Goal: Task Accomplishment & Management: Complete application form

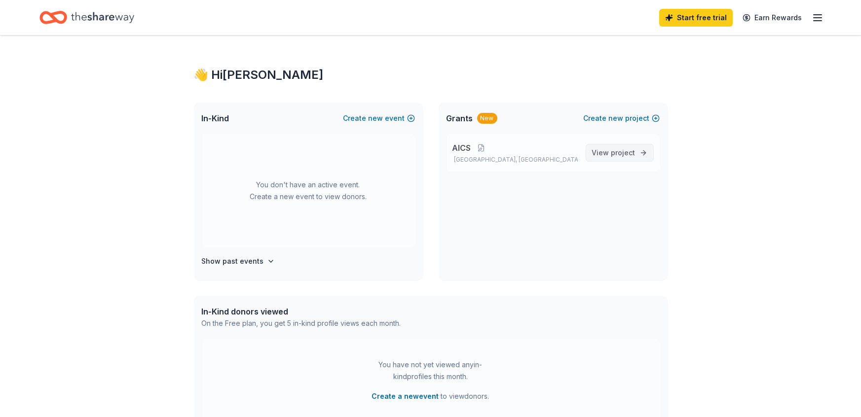
click at [619, 151] on span "project" at bounding box center [623, 152] width 24 height 8
click at [392, 118] on button "Create new event" at bounding box center [379, 118] width 72 height 12
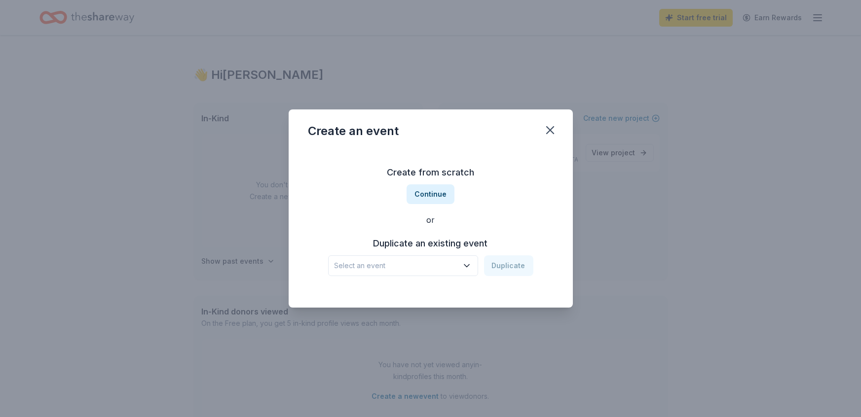
click at [408, 268] on span "Select an event" at bounding box center [395, 266] width 123 height 12
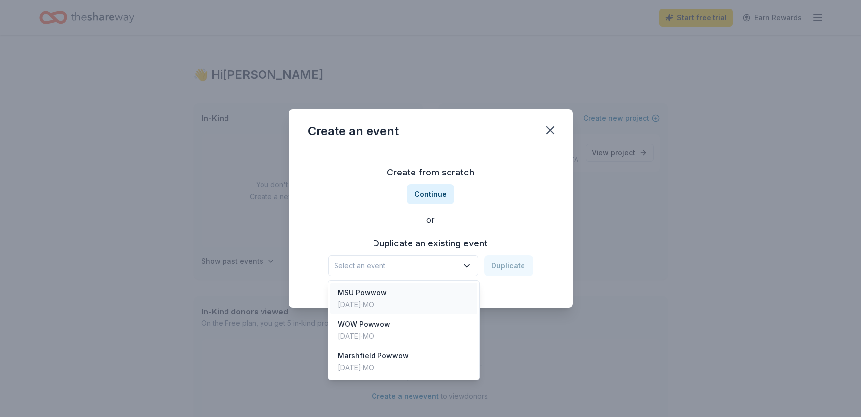
click at [401, 293] on div "MSU Powwow [DATE] · [GEOGRAPHIC_DATA]" at bounding box center [403, 299] width 147 height 32
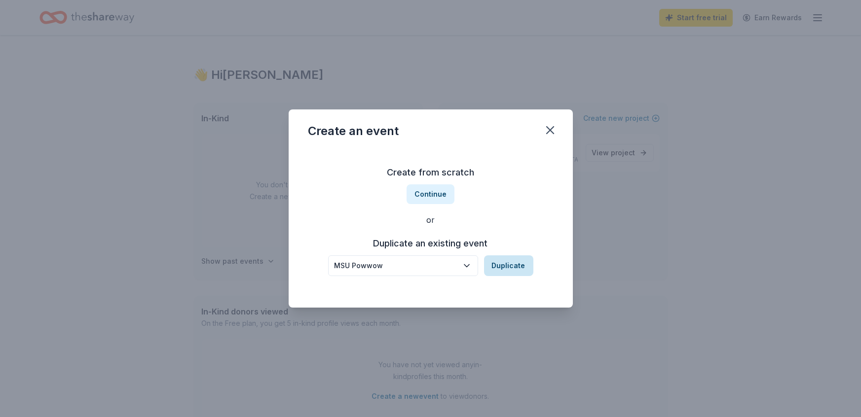
click at [502, 267] on button "Duplicate" at bounding box center [508, 266] width 49 height 21
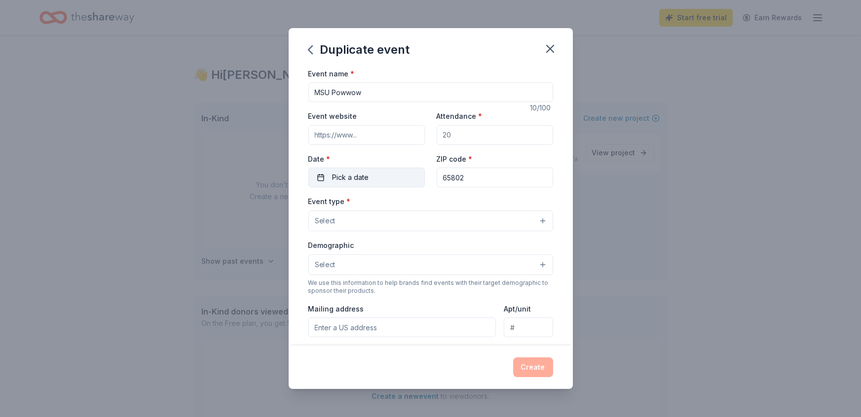
click at [358, 175] on span "Pick a date" at bounding box center [350, 178] width 37 height 12
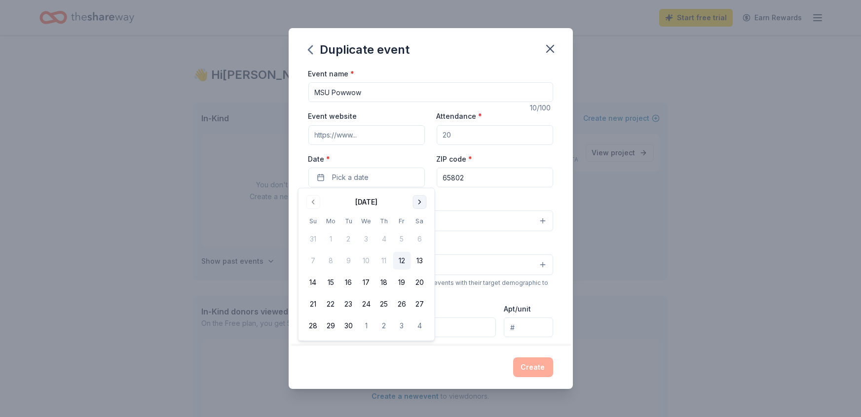
click at [426, 199] on button "Go to next month" at bounding box center [419, 202] width 14 height 14
click at [427, 199] on div "[DATE]" at bounding box center [366, 201] width 124 height 14
click at [421, 202] on button "Go to next month" at bounding box center [419, 202] width 14 height 14
click at [420, 282] on button "15" at bounding box center [419, 283] width 18 height 18
click at [466, 197] on div "Event type * Select" at bounding box center [430, 213] width 245 height 36
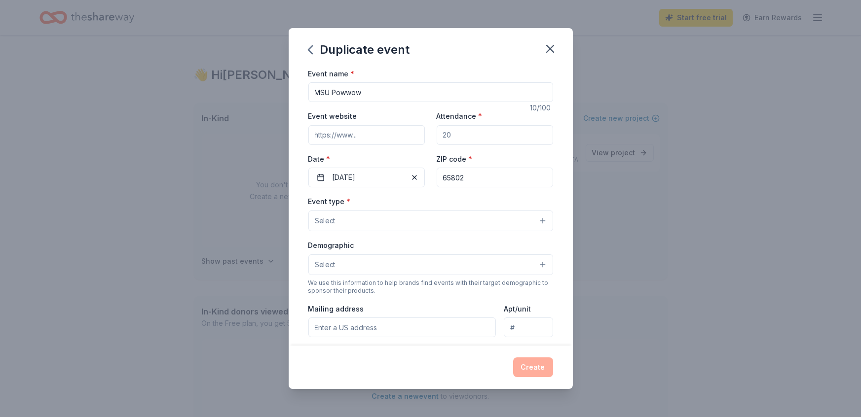
drag, startPoint x: 465, startPoint y: 134, endPoint x: 445, endPoint y: 137, distance: 19.9
click at [445, 137] on input "Attendance *" at bounding box center [495, 135] width 116 height 20
click at [464, 134] on input "Attendance *" at bounding box center [495, 135] width 116 height 20
click at [466, 132] on input "Attendance *" at bounding box center [495, 135] width 116 height 20
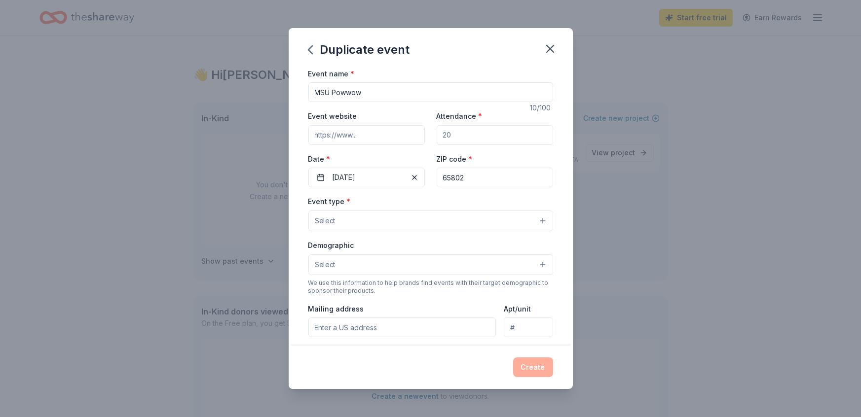
click at [466, 132] on input "Attendance *" at bounding box center [495, 135] width 116 height 20
click at [455, 133] on input "200" at bounding box center [495, 135] width 116 height 20
type input "200"
click at [402, 136] on input "Event website" at bounding box center [366, 135] width 116 height 20
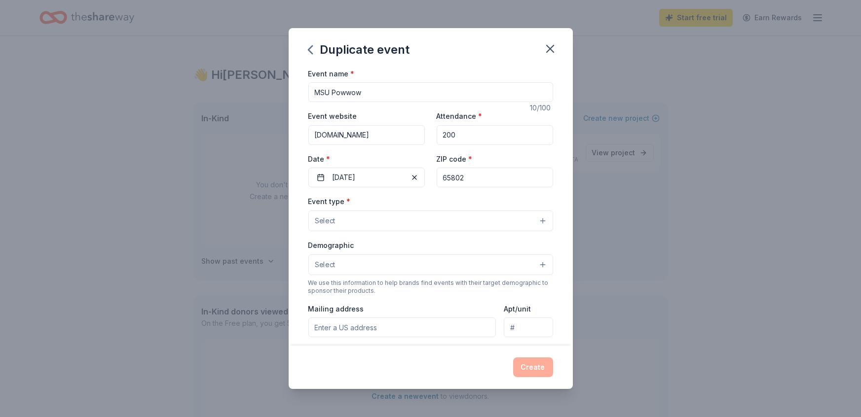
type input "[DOMAIN_NAME]"
click at [455, 213] on button "Select" at bounding box center [430, 221] width 245 height 21
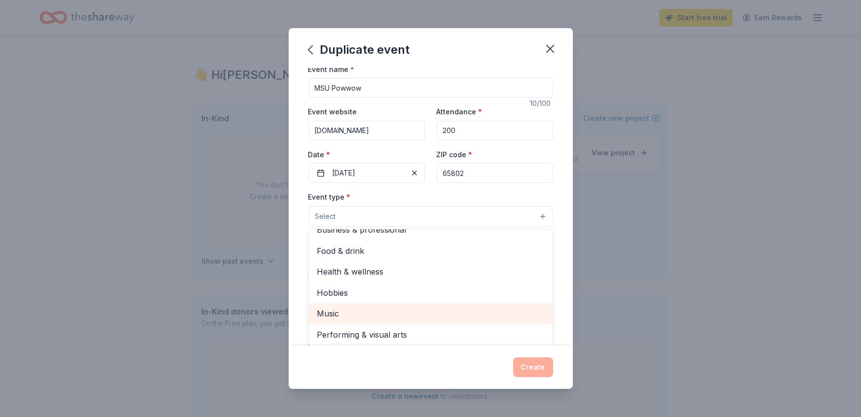
scroll to position [5, 0]
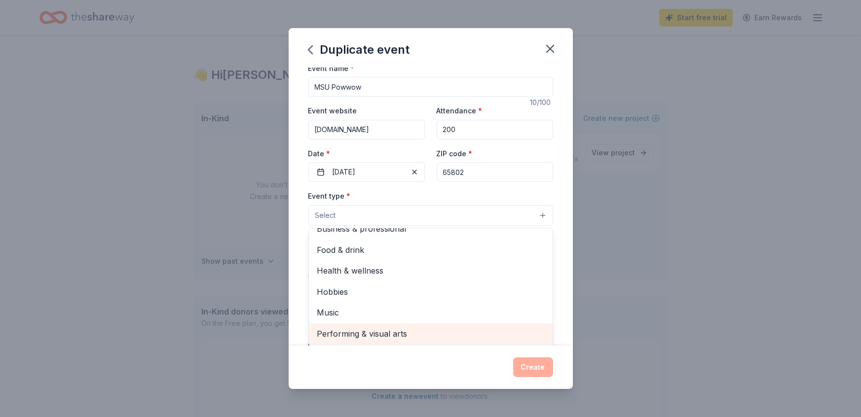
click at [427, 333] on span "Performing & visual arts" at bounding box center [431, 334] width 228 height 13
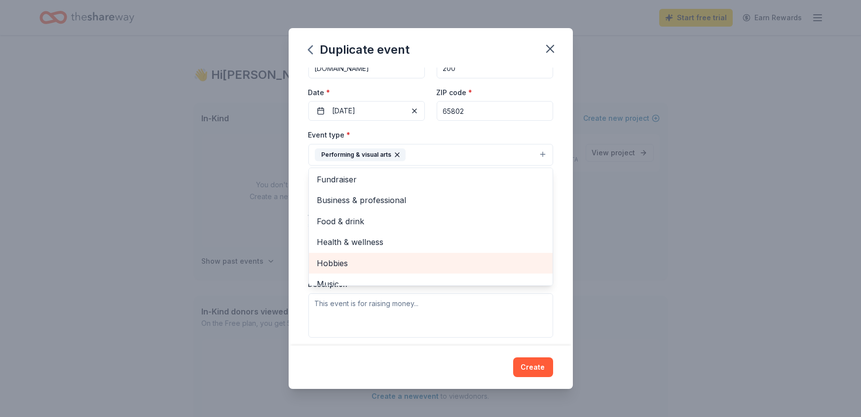
scroll to position [0, 0]
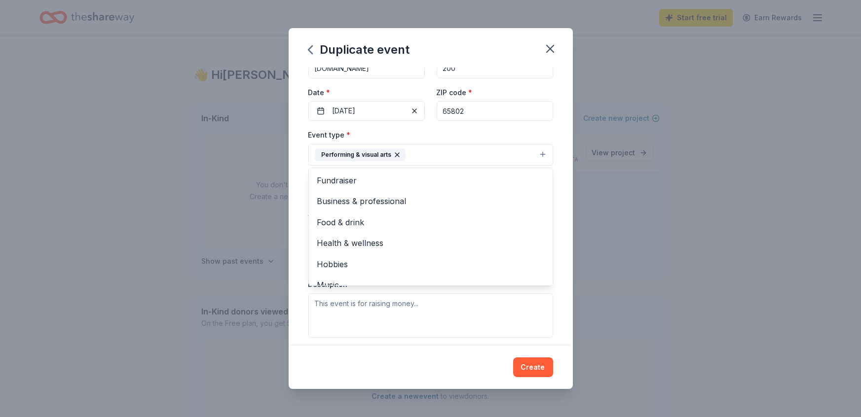
click at [572, 276] on div "Duplicate event Event name * MSU Powwow 10 /100 Event website [DOMAIN_NAME] Att…" at bounding box center [430, 208] width 861 height 417
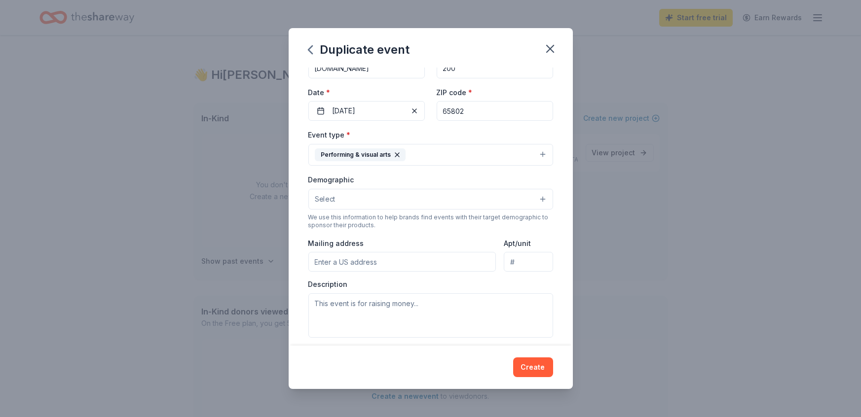
click at [437, 197] on button "Select" at bounding box center [430, 199] width 245 height 21
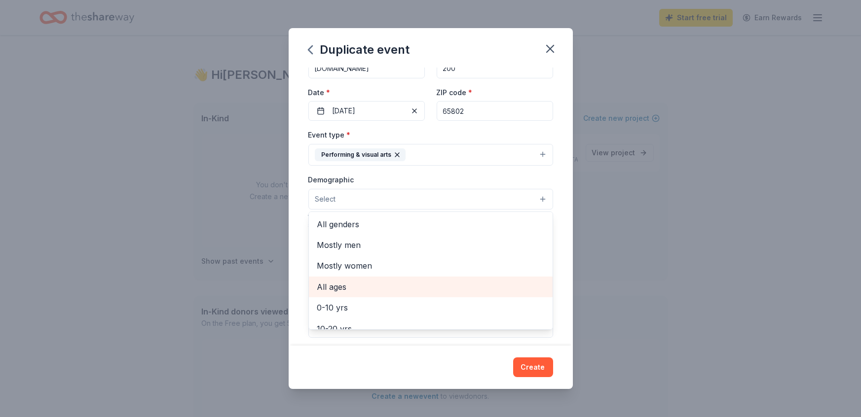
click at [364, 281] on span "All ages" at bounding box center [431, 287] width 228 height 13
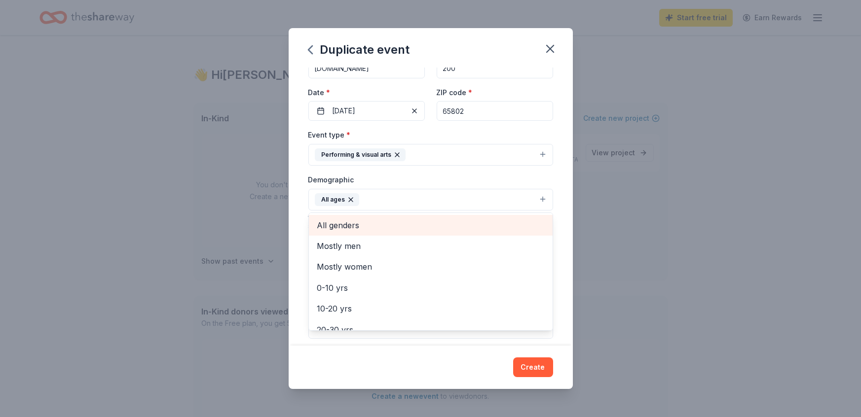
click at [387, 220] on span "All genders" at bounding box center [431, 225] width 228 height 13
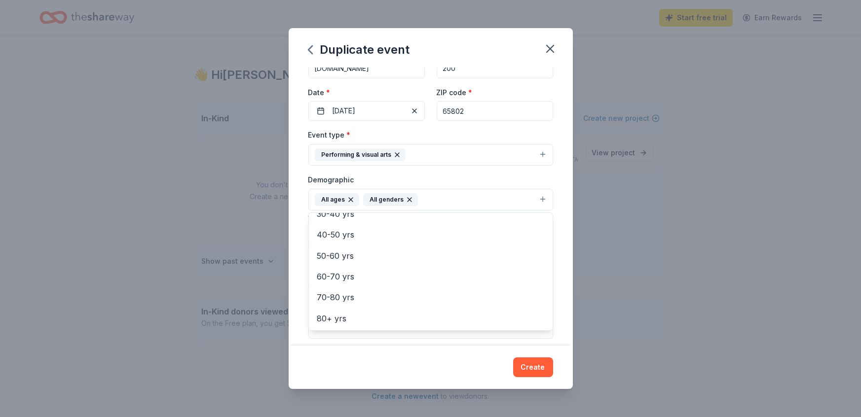
scroll to position [116, 0]
click at [567, 278] on div "Event name * MSU Powwow 10 /100 Event website [DOMAIN_NAME] Attendance * 200 Da…" at bounding box center [431, 207] width 284 height 279
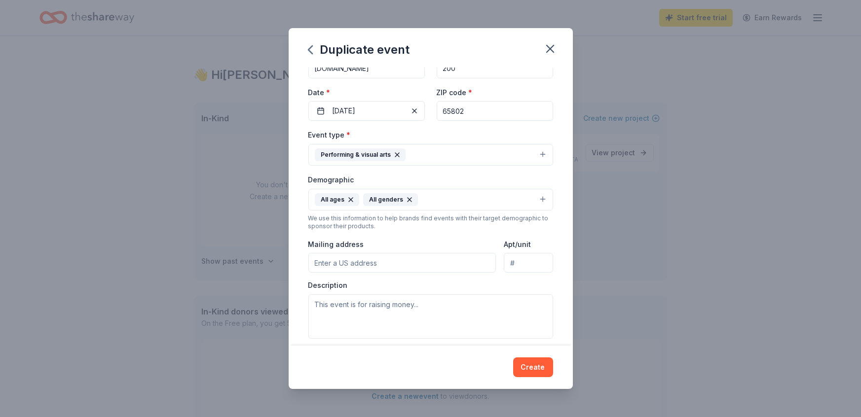
click at [434, 248] on div "Mailing address" at bounding box center [402, 255] width 188 height 35
click at [432, 255] on input "Mailing address" at bounding box center [402, 263] width 188 height 20
type input "[STREET_ADDRESS]"
click at [542, 367] on button "Create" at bounding box center [533, 368] width 40 height 20
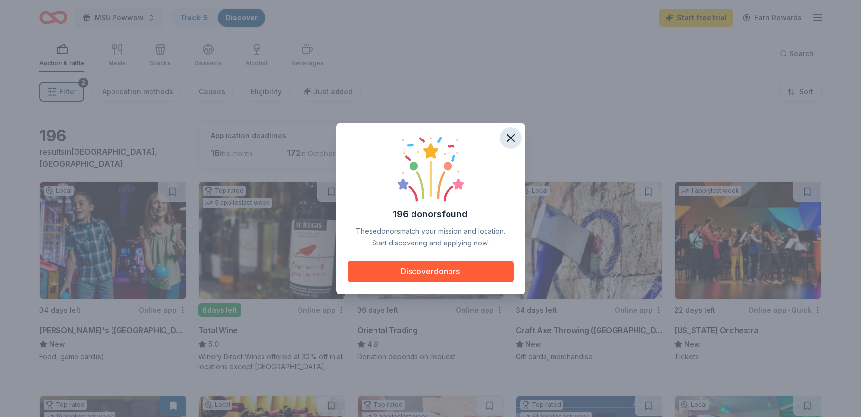
click at [507, 142] on icon "button" at bounding box center [511, 138] width 14 height 14
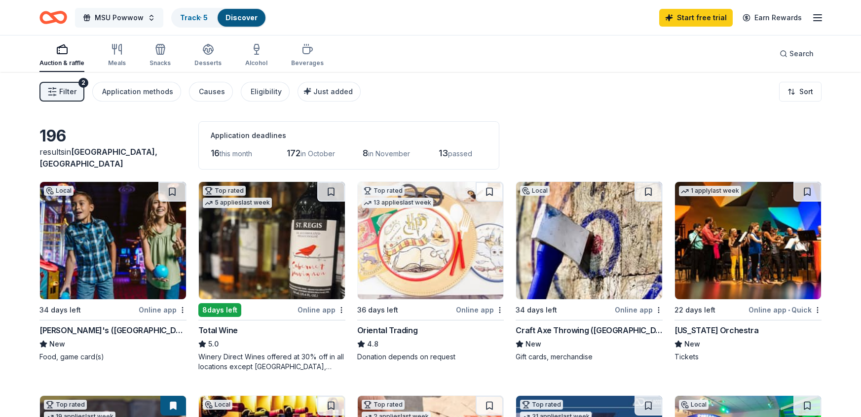
click at [151, 15] on button "MSU Powwow" at bounding box center [119, 18] width 88 height 20
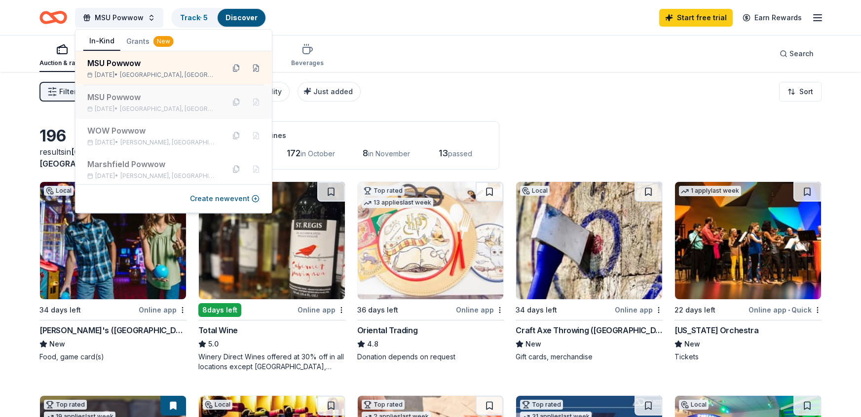
click at [171, 105] on span "[GEOGRAPHIC_DATA], [GEOGRAPHIC_DATA]" at bounding box center [168, 109] width 97 height 8
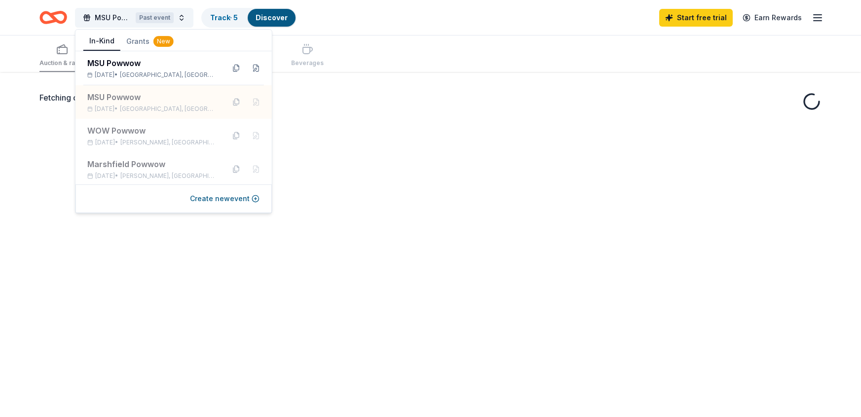
click at [343, 133] on div "Fetching donors, one moment..." at bounding box center [430, 280] width 861 height 417
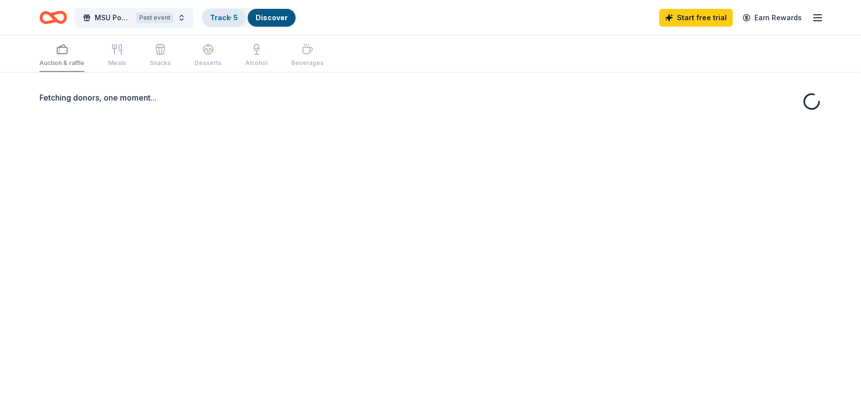
click at [229, 20] on link "Track · 5" at bounding box center [224, 17] width 28 height 8
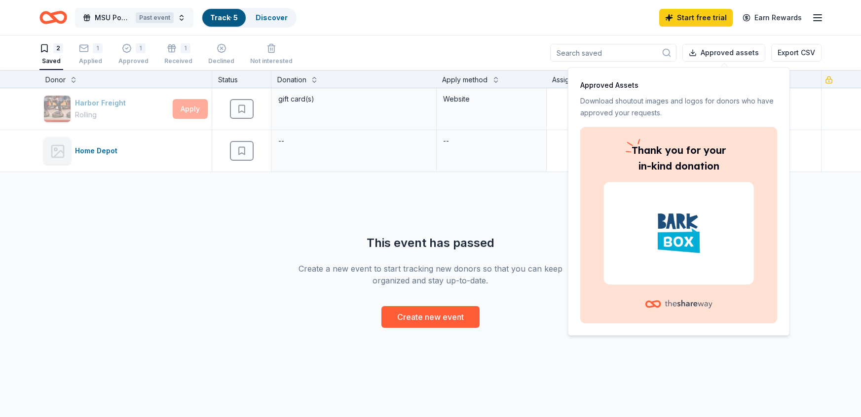
click at [175, 18] on button "MSU Powwow Past event" at bounding box center [134, 18] width 118 height 20
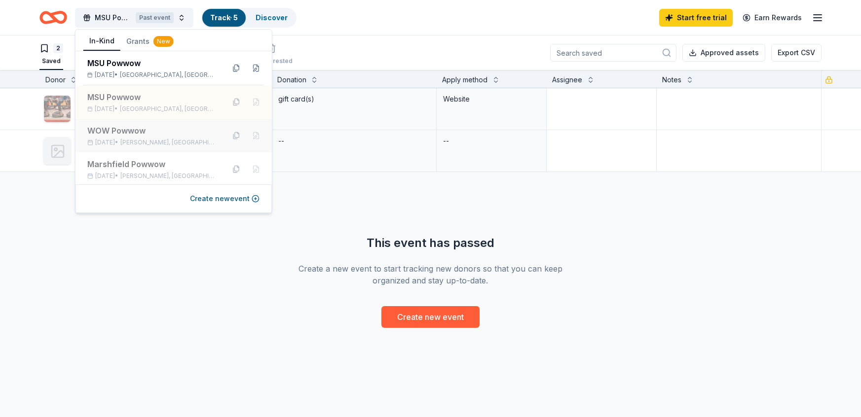
click at [147, 136] on div "WOW Powwow" at bounding box center [151, 131] width 129 height 12
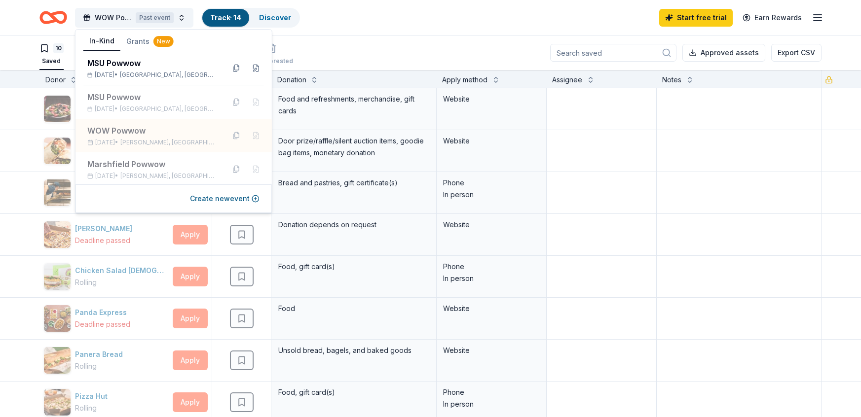
click at [394, 24] on div "WOW Powwow Past event Track · 14 Discover Start free trial Earn Rewards" at bounding box center [430, 17] width 782 height 23
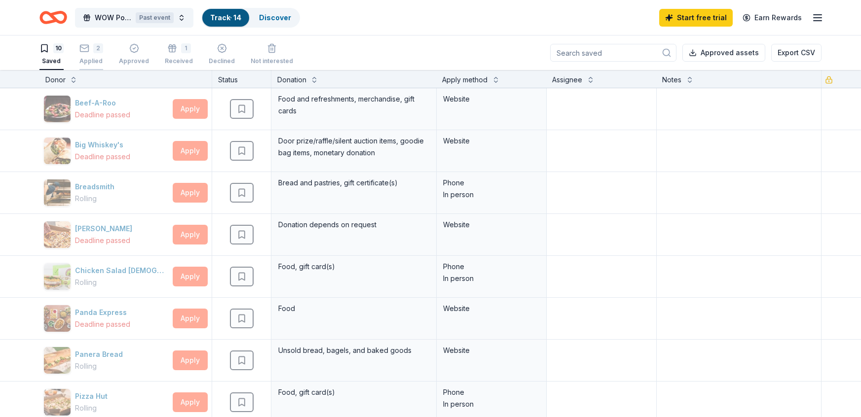
click at [91, 54] on div "2 Applied" at bounding box center [91, 54] width 24 height 22
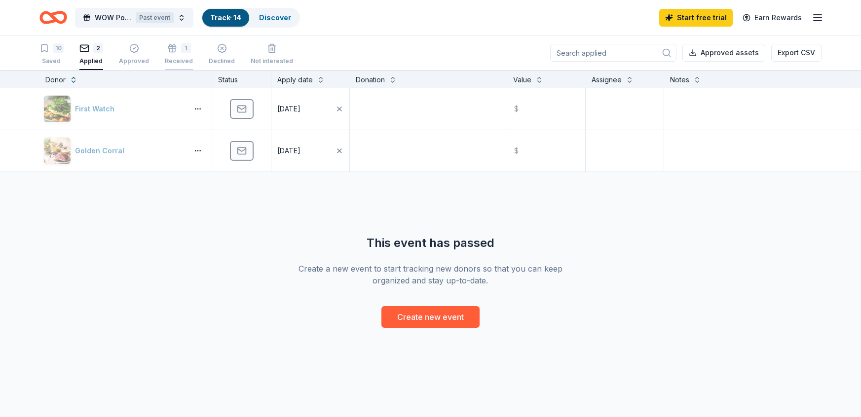
click at [181, 50] on div "1" at bounding box center [186, 48] width 10 height 10
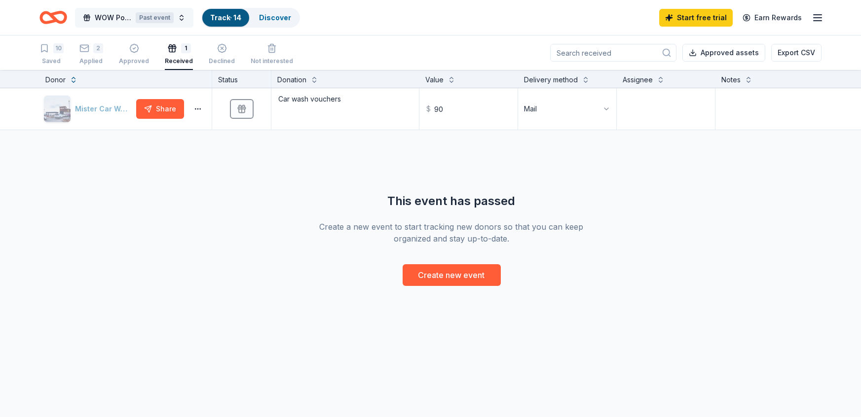
click at [187, 19] on button "WOW Powwow Past event" at bounding box center [134, 18] width 118 height 20
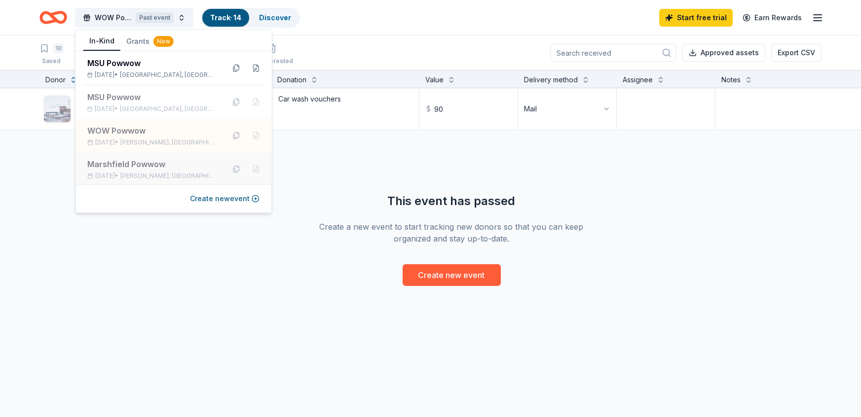
click at [148, 174] on span "[PERSON_NAME], [GEOGRAPHIC_DATA]" at bounding box center [168, 176] width 96 height 8
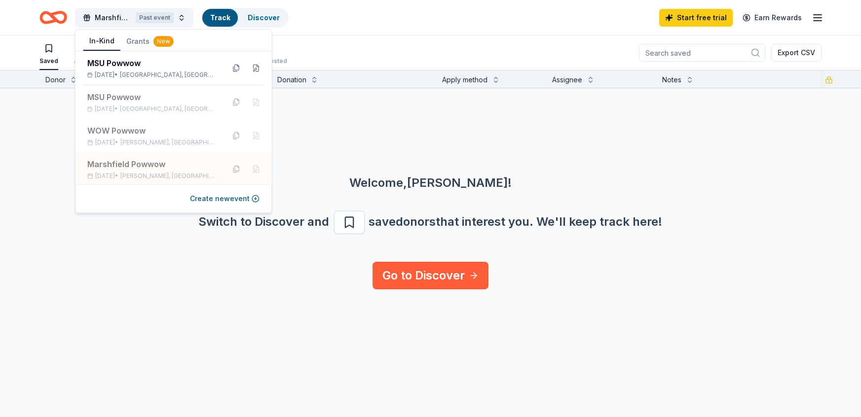
click at [114, 274] on div "Welcome, [PERSON_NAME] ! Switch to Discover and save donors that interest you. …" at bounding box center [430, 232] width 813 height 114
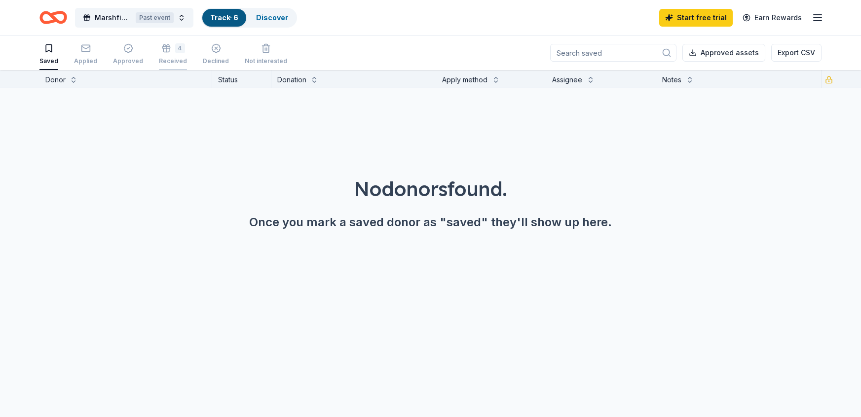
click at [175, 49] on div "4" at bounding box center [180, 48] width 10 height 10
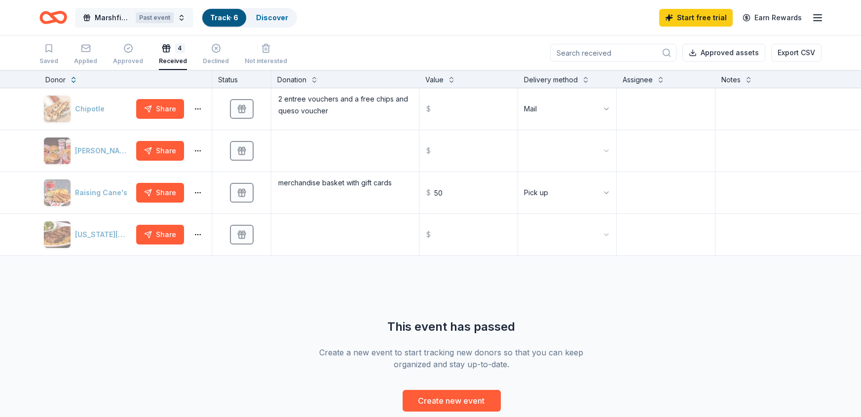
click at [186, 14] on button "Marshfield Powwow Past event" at bounding box center [134, 18] width 118 height 20
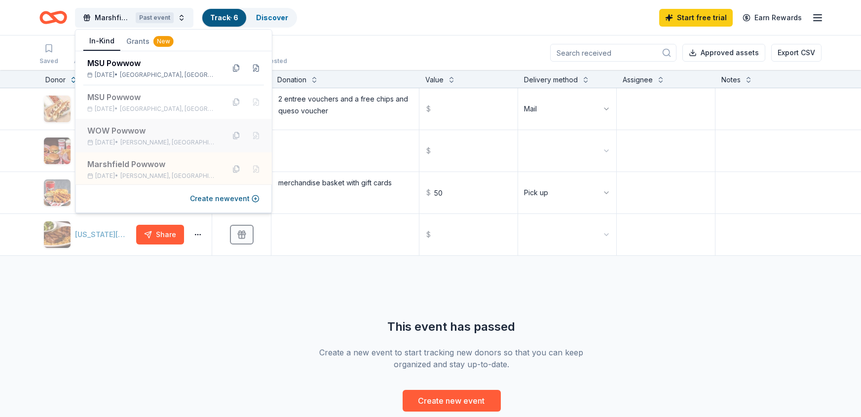
click at [162, 135] on div "WOW Powwow" at bounding box center [151, 131] width 129 height 12
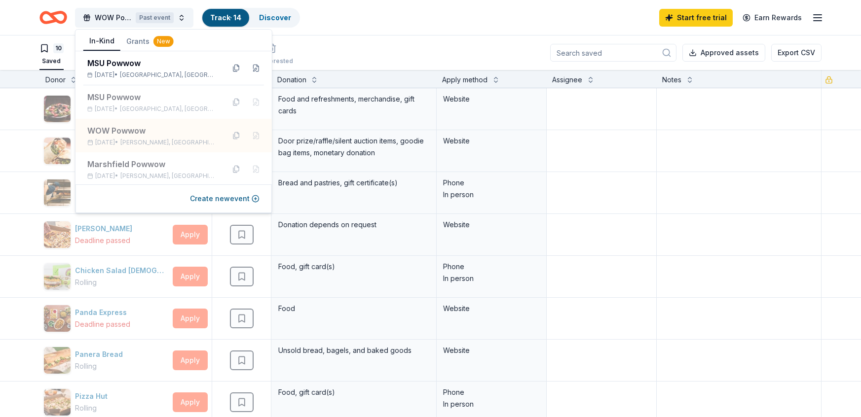
click at [412, 35] on header "WOW Powwow Past event Track · 14 Discover Start free trial Earn Rewards" at bounding box center [430, 18] width 861 height 36
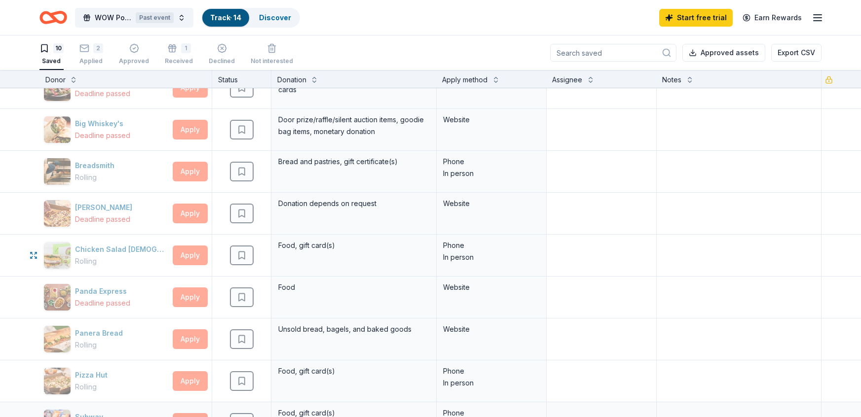
scroll to position [59, 0]
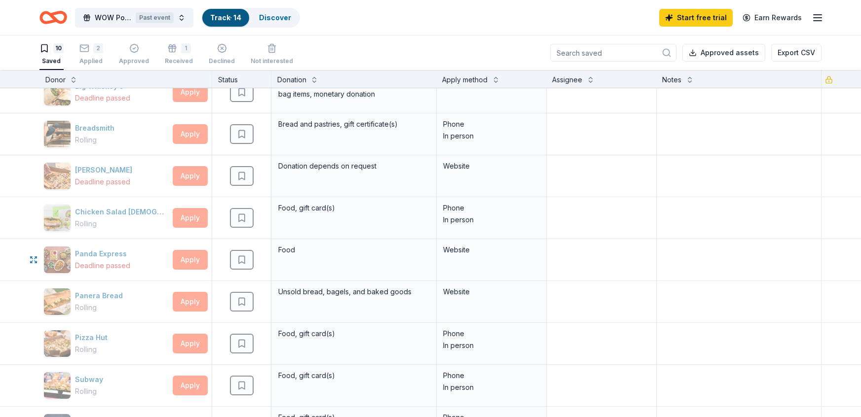
click at [535, 25] on div "WOW Powwow Past event Track · 14 Discover Start free trial Earn Rewards 10 Save…" at bounding box center [430, 209] width 861 height 418
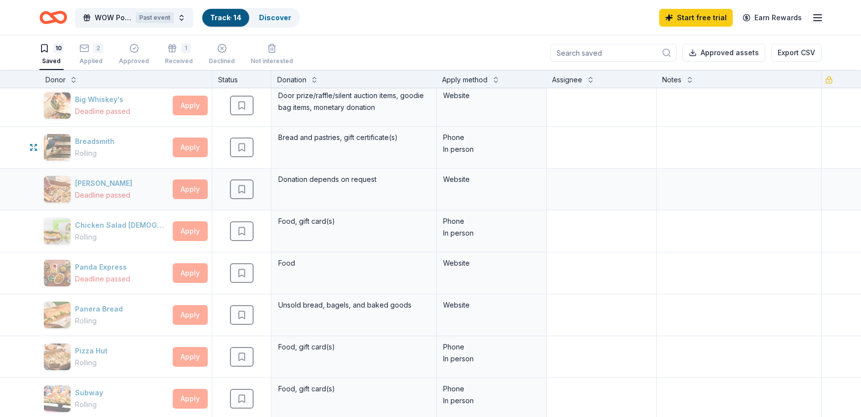
scroll to position [39, 0]
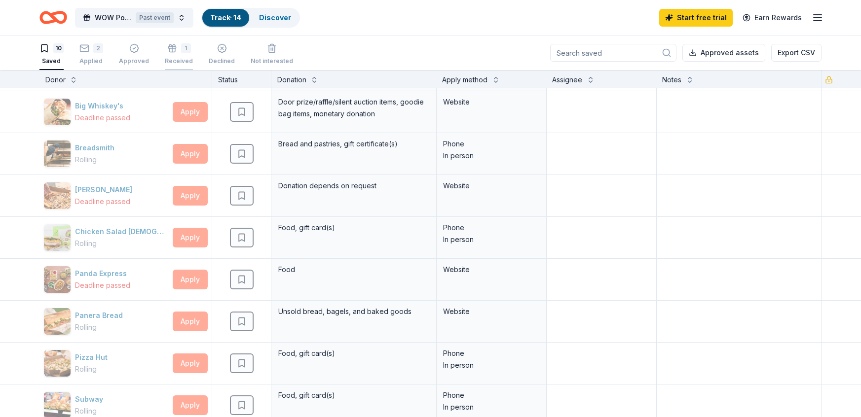
click at [186, 64] on div "Received" at bounding box center [179, 61] width 28 height 8
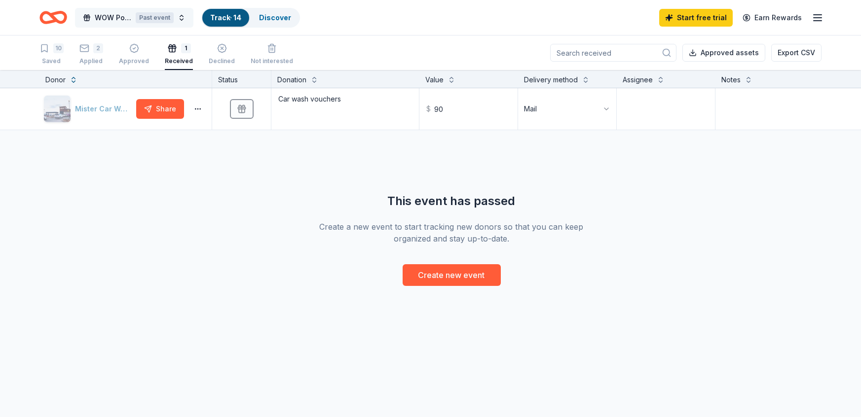
click at [172, 22] on div "Past event" at bounding box center [155, 17] width 38 height 11
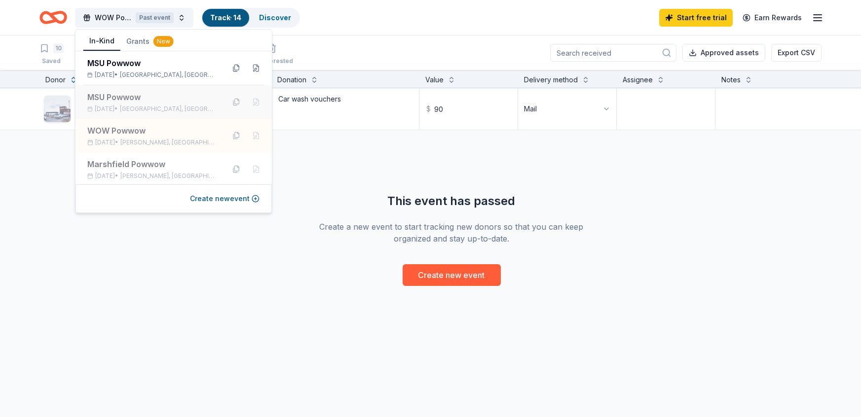
click at [165, 106] on span "[GEOGRAPHIC_DATA], [GEOGRAPHIC_DATA]" at bounding box center [168, 109] width 97 height 8
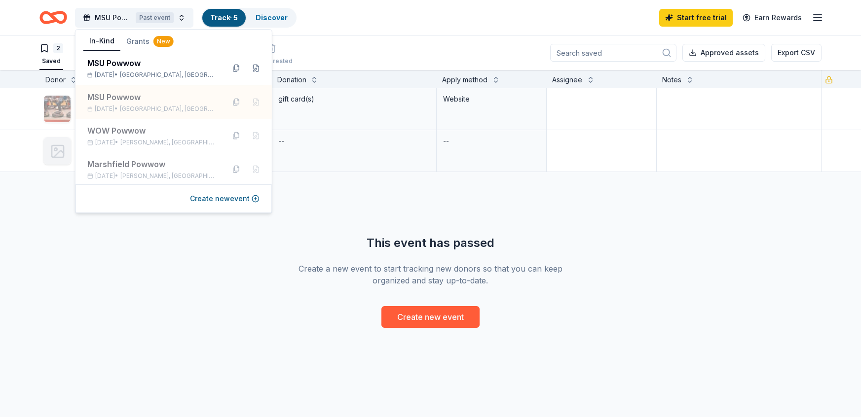
click at [121, 281] on div "Harbor Freight Rolling Apply Saved gift card(s) Website Home Depot Saved -- -- …" at bounding box center [430, 208] width 861 height 240
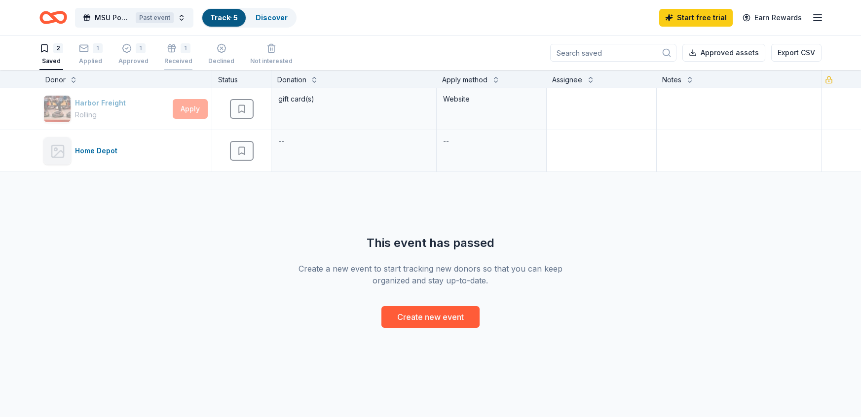
click at [181, 51] on div "1" at bounding box center [186, 48] width 10 height 10
